Goal: Navigation & Orientation: Find specific page/section

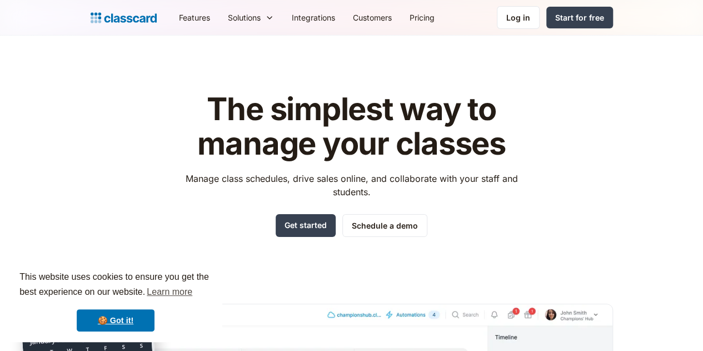
click at [603, 4] on div "Features Resources Blog The latest industry news, updates and info. Customer st…" at bounding box center [351, 18] width 703 height 36
click at [540, 8] on link "Log in" at bounding box center [518, 17] width 43 height 23
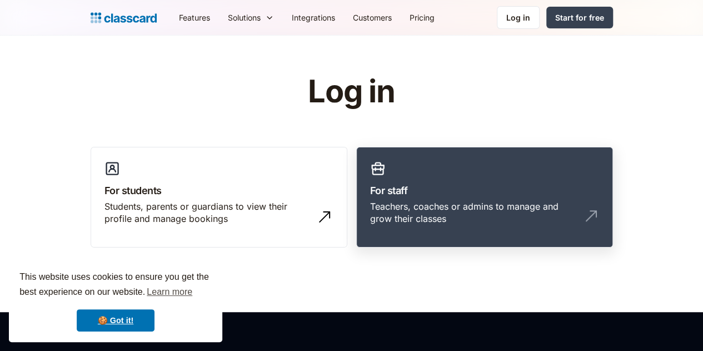
click at [529, 173] on link "For staff Teachers, coaches or admins to manage and grow their classes" at bounding box center [484, 197] width 257 height 101
